Goal: Information Seeking & Learning: Learn about a topic

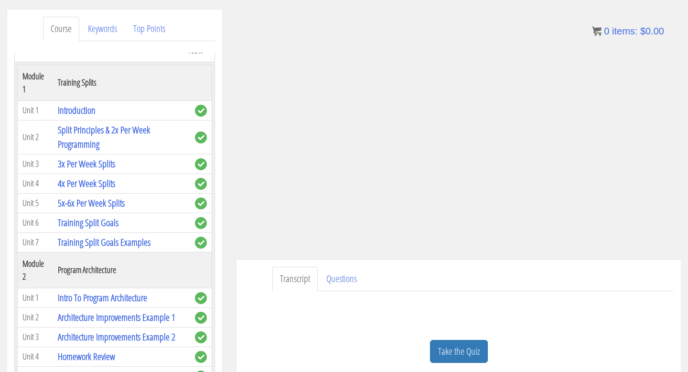
scroll to position [193, 0]
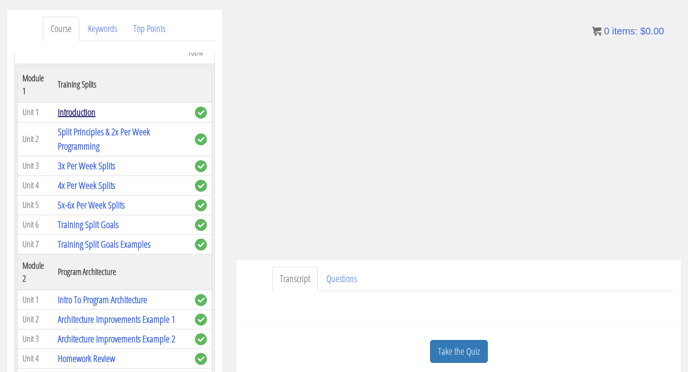
click at [76, 117] on link "Introduction" at bounding box center [77, 112] width 38 height 13
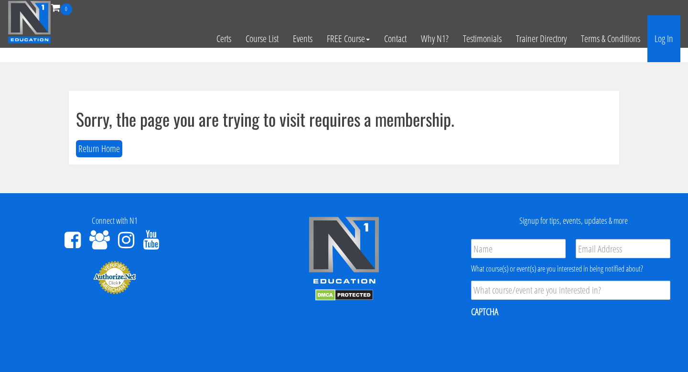
click at [660, 33] on link "Log In" at bounding box center [664, 38] width 33 height 47
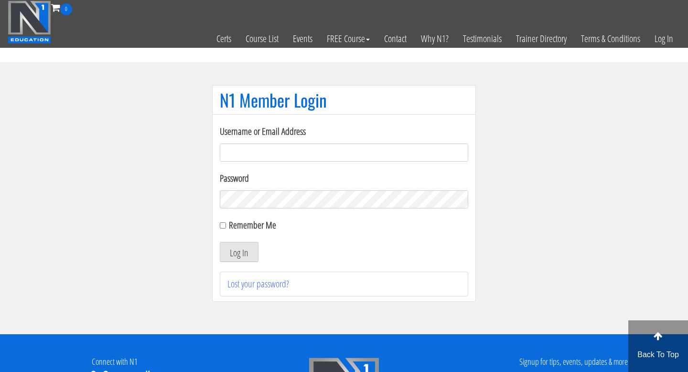
click at [297, 151] on input "Username or Email Address" at bounding box center [344, 152] width 249 height 18
type input "[EMAIL_ADDRESS][DOMAIN_NAME]"
click at [252, 251] on button "Log In" at bounding box center [239, 252] width 39 height 20
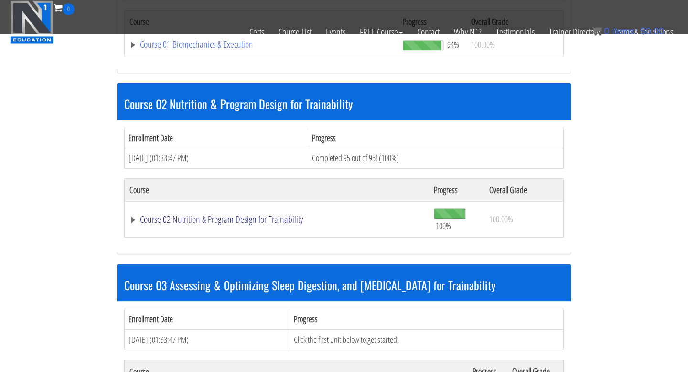
scroll to position [483, 0]
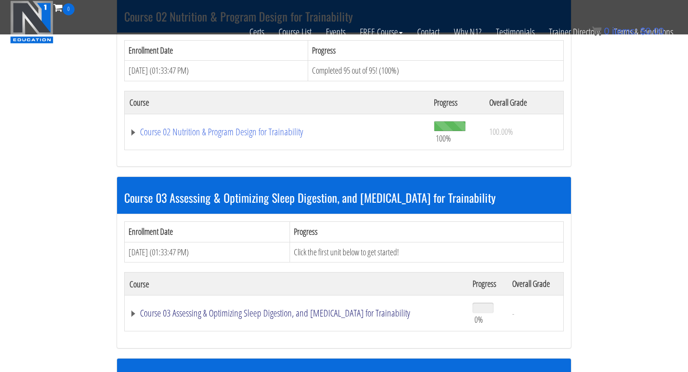
click at [133, 318] on link "Course 03 Assessing & Optimizing Sleep Digestion, and Stress Management for Tra…" at bounding box center [297, 313] width 334 height 10
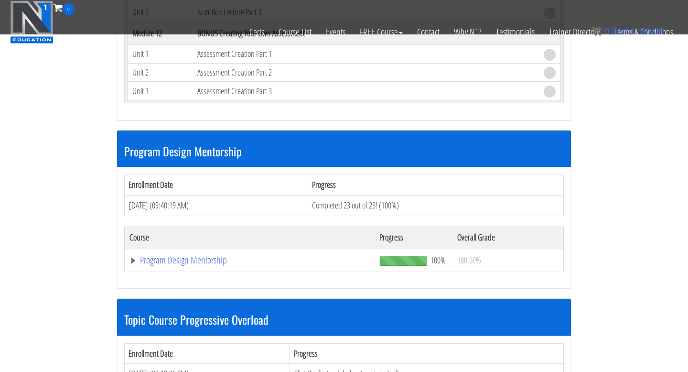
scroll to position [1938, 0]
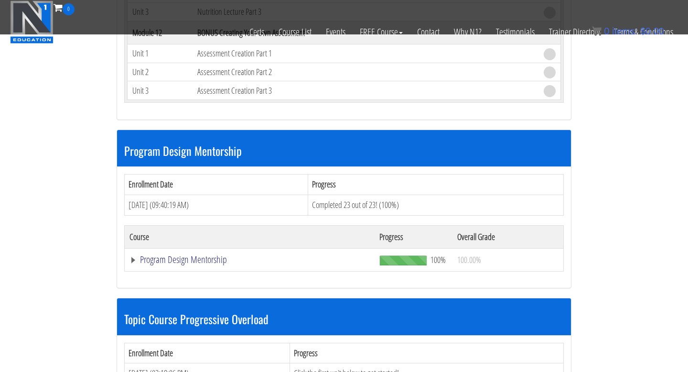
click at [133, 262] on link "Program Design Mentorship" at bounding box center [250, 260] width 240 height 10
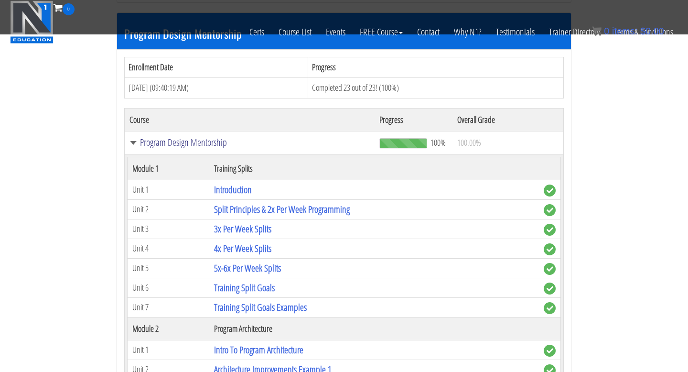
scroll to position [2061, 0]
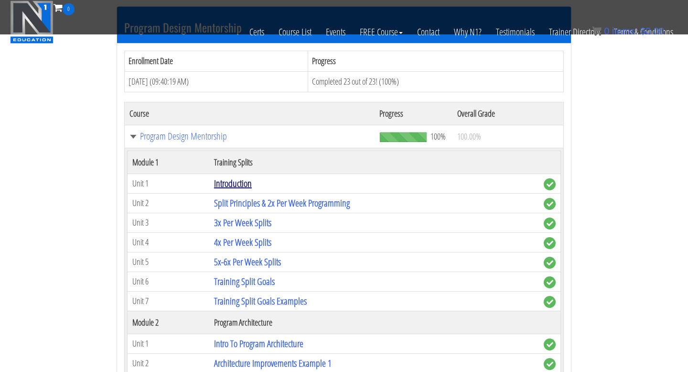
click at [230, 184] on link "Introduction" at bounding box center [233, 183] width 38 height 13
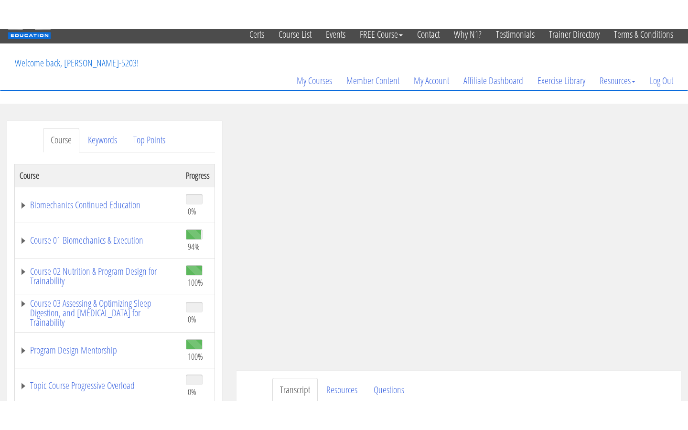
scroll to position [103, 0]
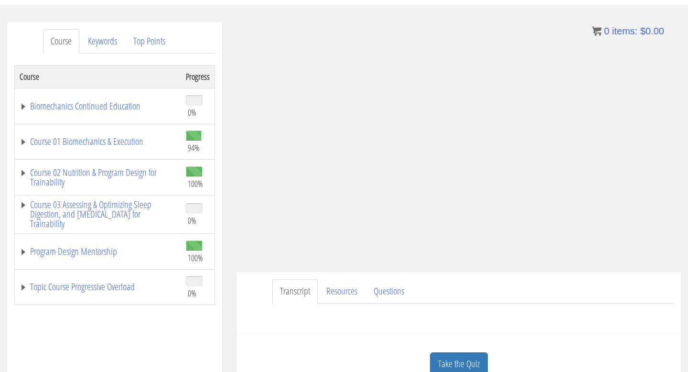
click at [688, 371] on div "[PERSON_NAME] [EMAIL_ADDRESS][DOMAIN_NAME] [DATE] [TECHNICAL_ID] Transcript Res…" at bounding box center [458, 208] width 459 height 372
